Goal: Find specific page/section: Find specific page/section

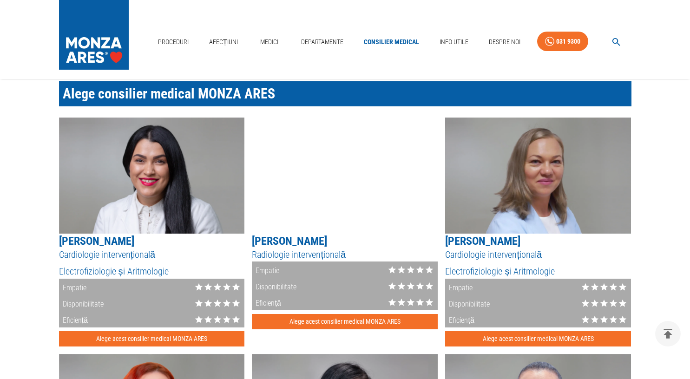
scroll to position [836, 0]
